Goal: Find specific page/section: Find specific page/section

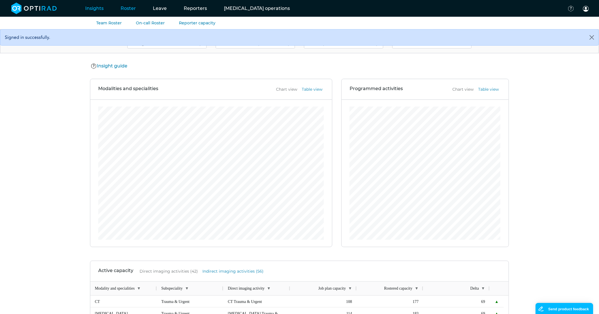
click at [130, 9] on link "Roster" at bounding box center [128, 8] width 32 height 22
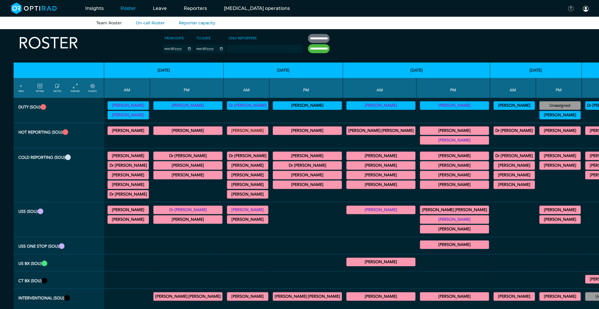
click at [38, 86] on icon at bounding box center [40, 86] width 5 height 6
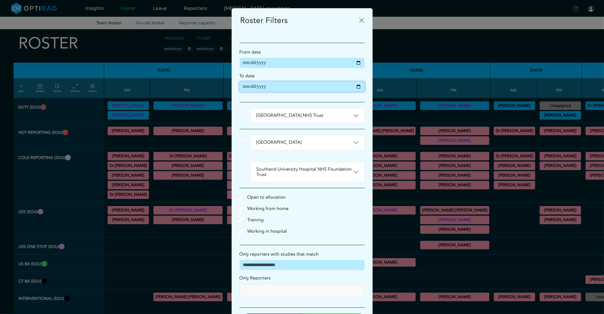
click at [355, 89] on input "**********" at bounding box center [302, 87] width 125 height 10
type input "**********"
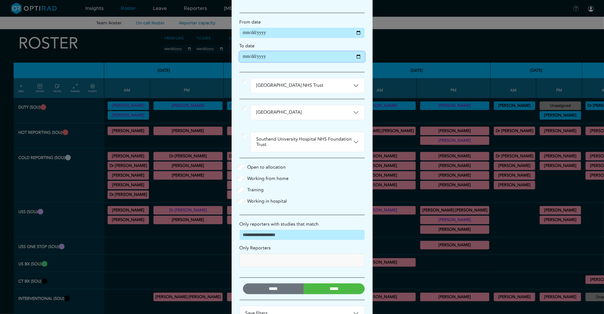
scroll to position [50, 0]
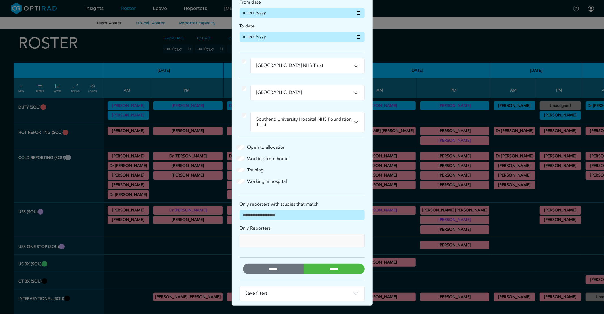
click at [328, 267] on input "*****" at bounding box center [333, 268] width 61 height 11
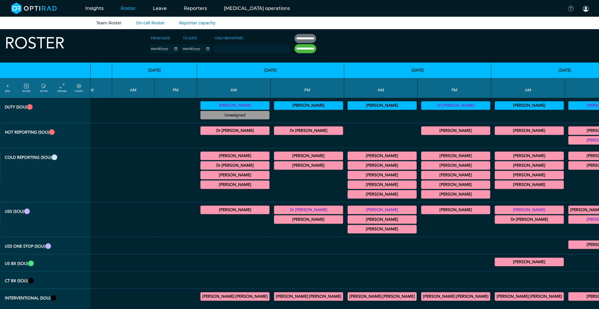
scroll to position [0, 664]
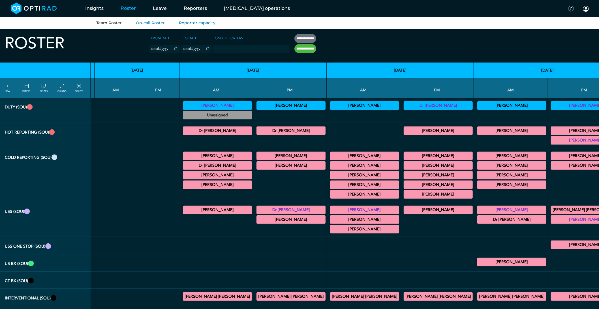
click at [184, 188] on summary "[PERSON_NAME]" at bounding box center [217, 184] width 67 height 7
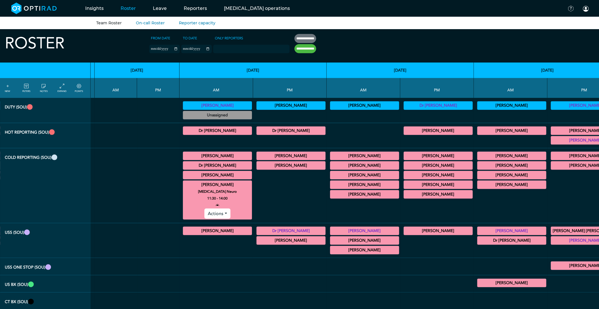
click at [184, 167] on summary "Dr [PERSON_NAME]" at bounding box center [217, 165] width 67 height 7
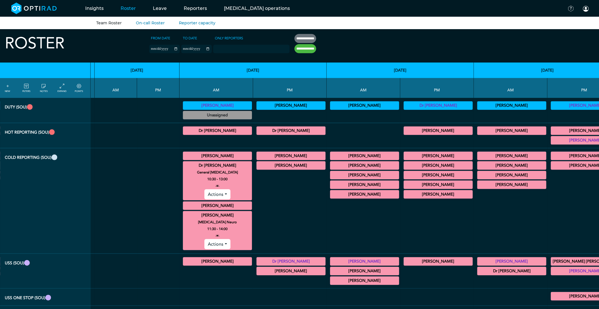
click at [183, 160] on div "[PERSON_NAME] General [MEDICAL_DATA] 09:00 - 11:00 Actions" at bounding box center [217, 156] width 69 height 8
click at [184, 159] on summary "[PERSON_NAME]" at bounding box center [217, 156] width 67 height 7
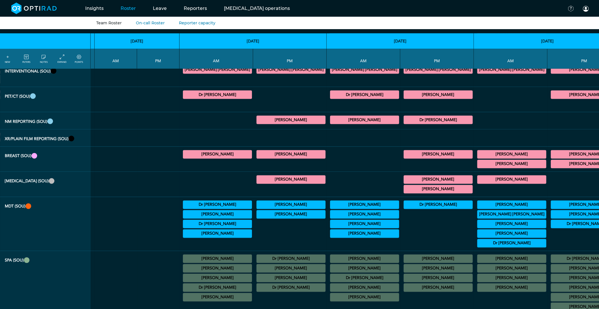
scroll to position [315, 664]
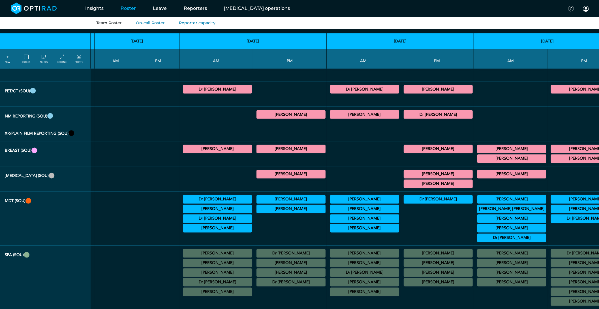
click at [184, 296] on summary "[PERSON_NAME]" at bounding box center [217, 292] width 67 height 7
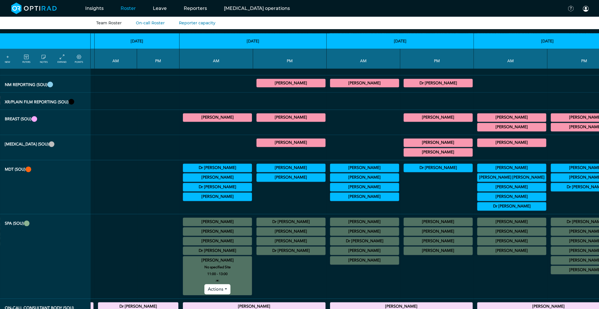
click at [184, 264] on summary "[PERSON_NAME]" at bounding box center [217, 260] width 67 height 7
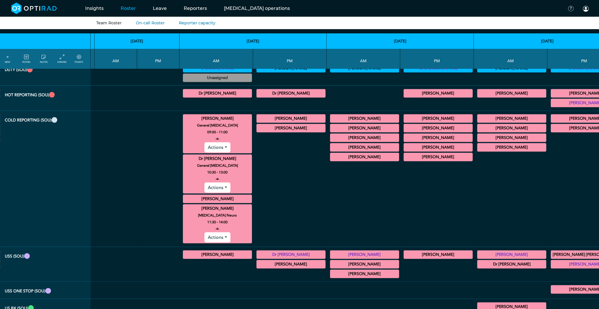
scroll to position [0, 664]
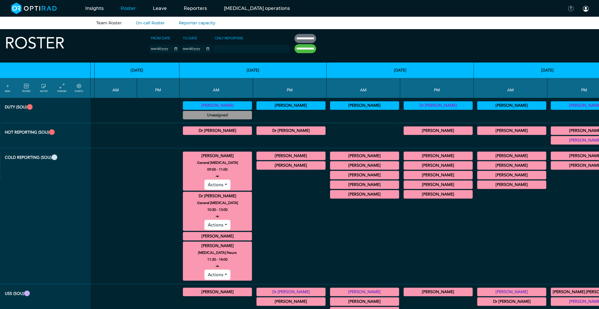
click at [184, 245] on summary "[PERSON_NAME]" at bounding box center [217, 246] width 67 height 7
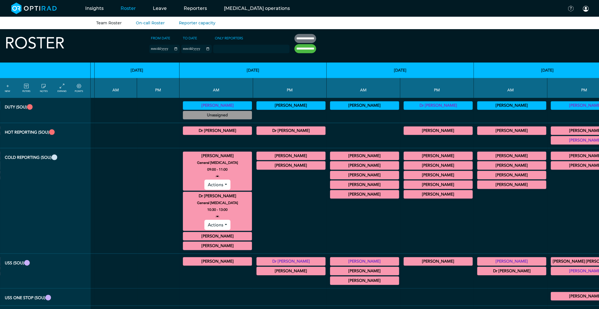
click at [182, 192] on div "[PERSON_NAME] General [MEDICAL_DATA] 09:00 - 11:00 Actions Dr [PERSON_NAME] Gen…" at bounding box center [216, 201] width 69 height 101
click at [184, 196] on summary "Dr [PERSON_NAME]" at bounding box center [217, 196] width 67 height 7
